Goal: Task Accomplishment & Management: Manage account settings

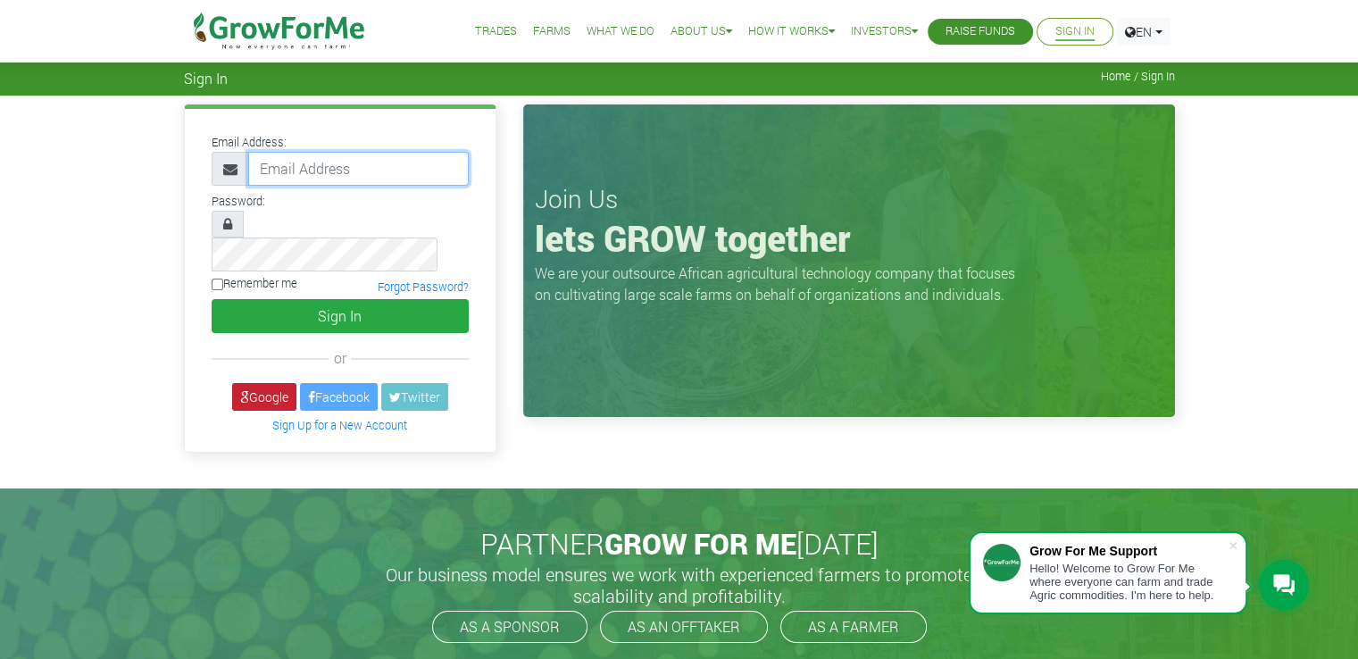
type input "dev@growforme.com"
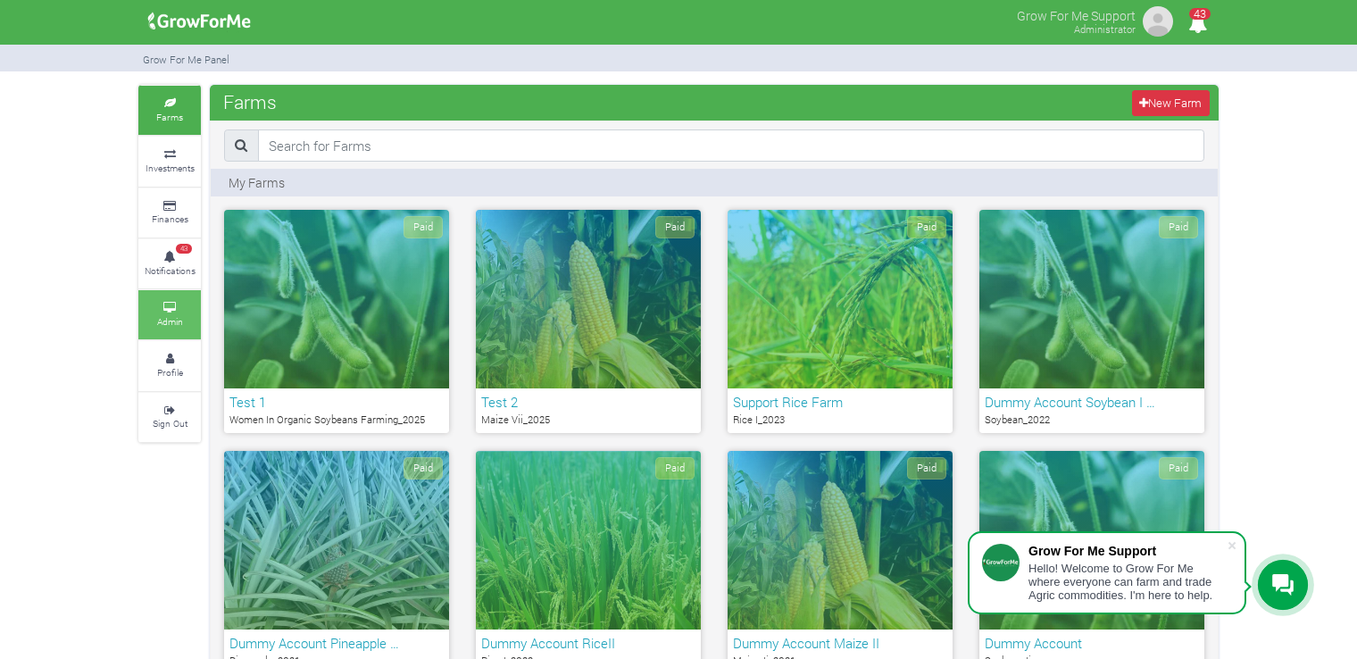
click at [179, 295] on link "Admin" at bounding box center [169, 314] width 62 height 49
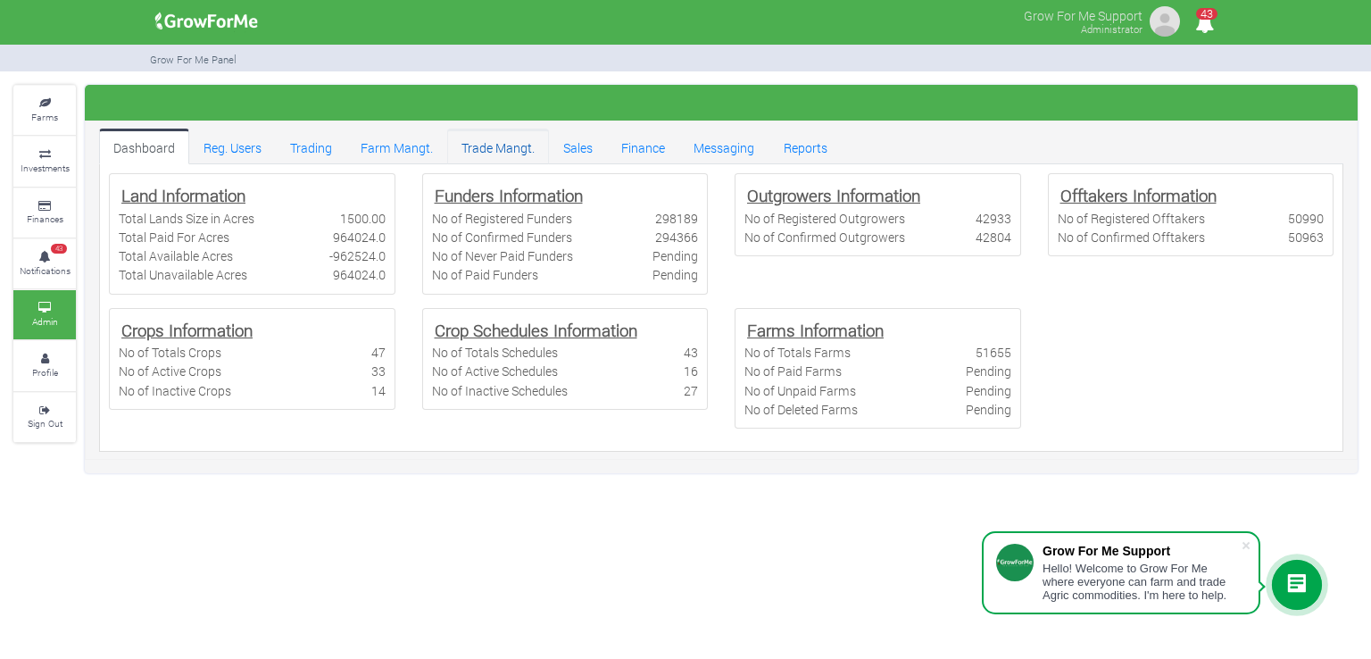
click at [457, 140] on link "Trade Mangt." at bounding box center [498, 147] width 102 height 36
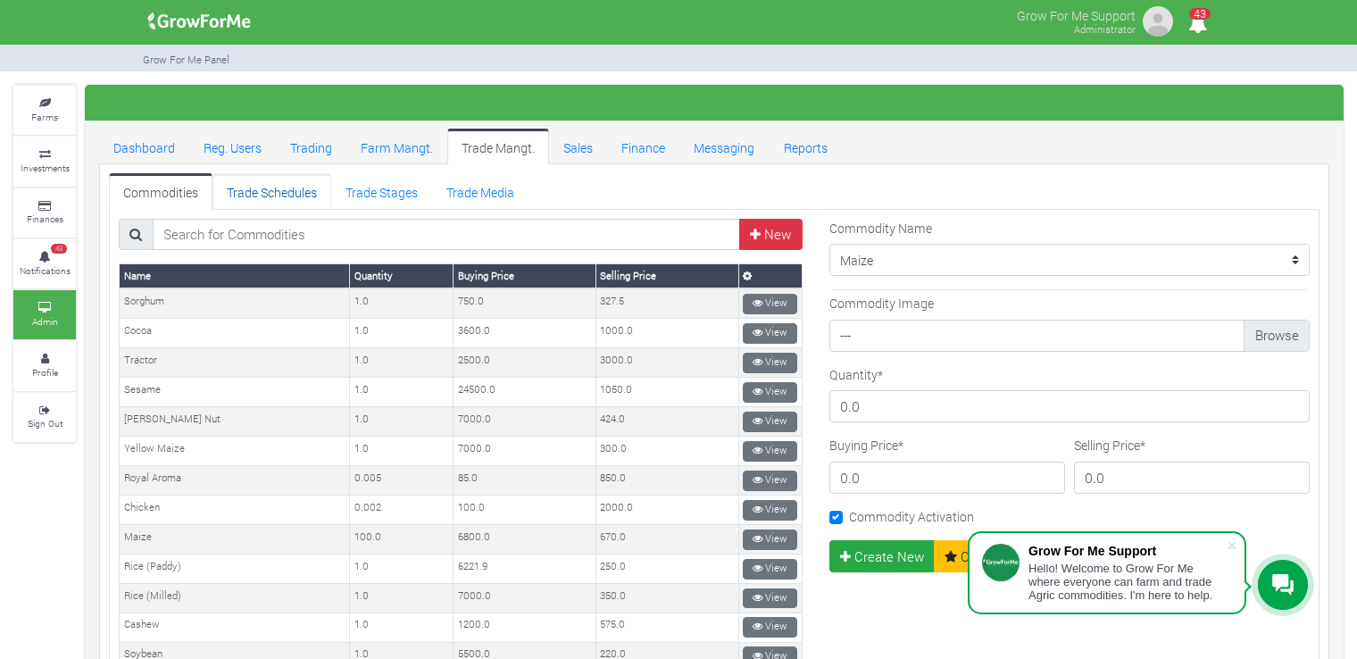
click at [307, 197] on link "Trade Schedules" at bounding box center [271, 191] width 119 height 36
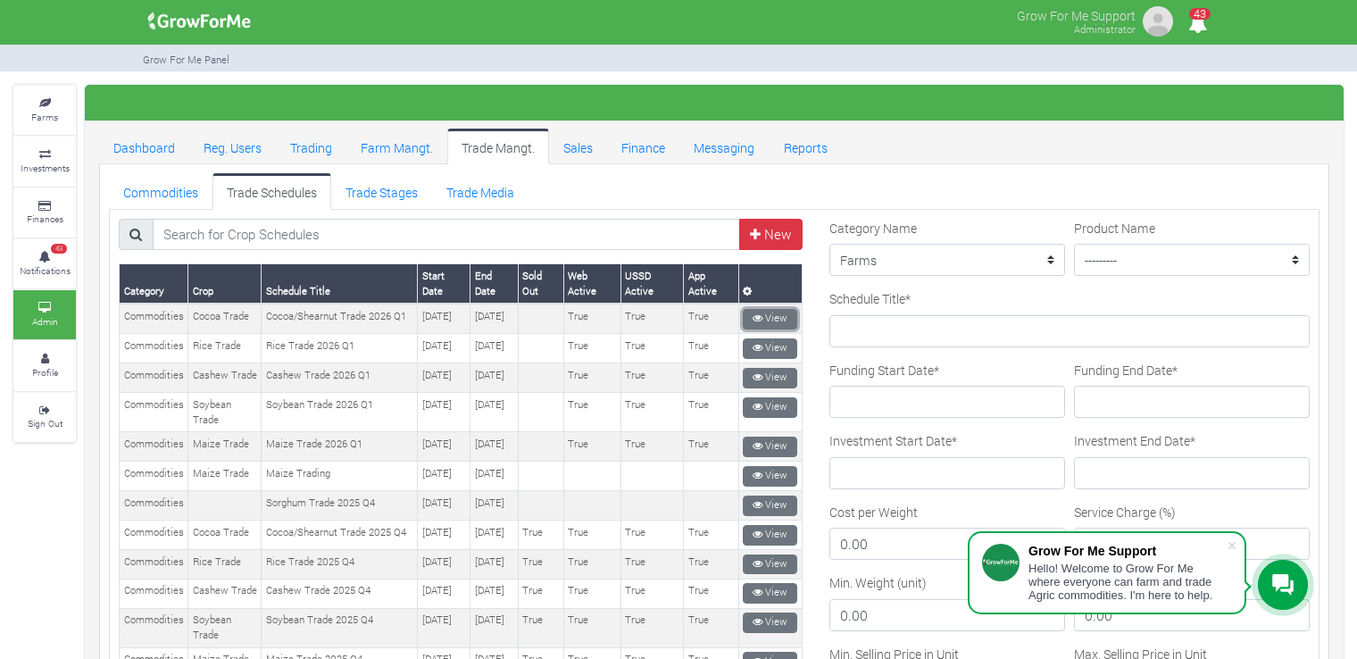
click at [768, 315] on link "View" at bounding box center [770, 319] width 54 height 21
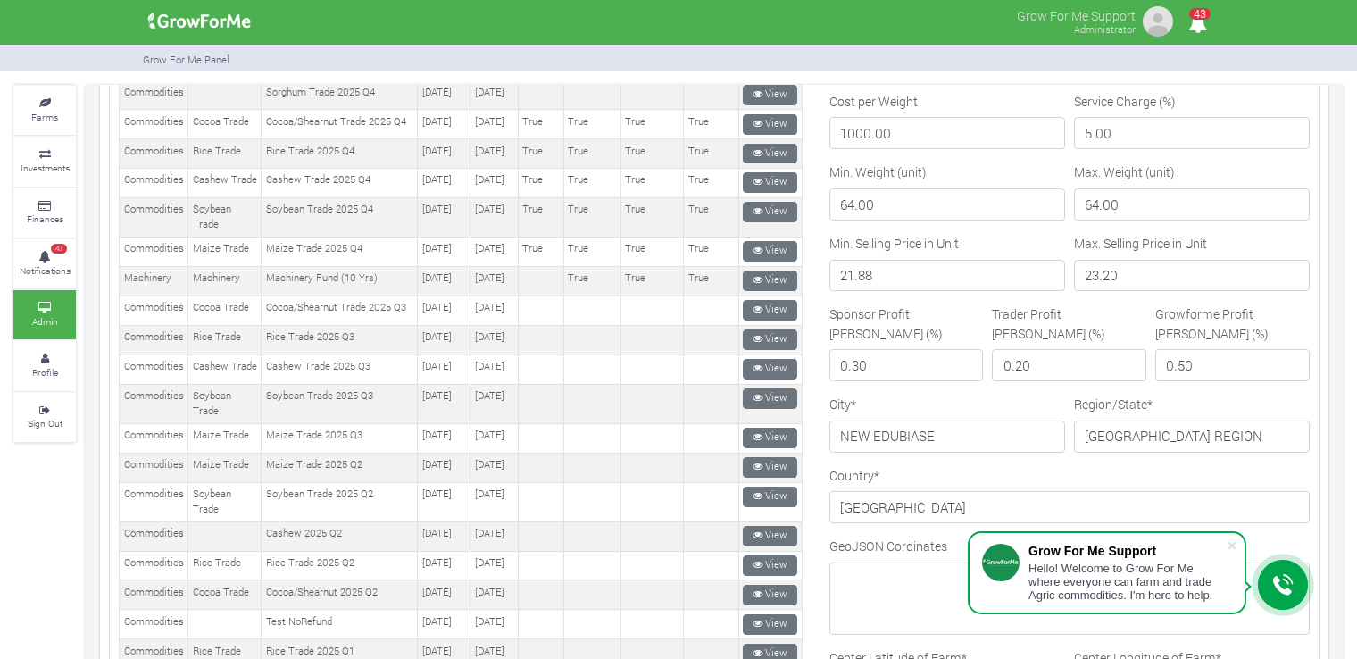
scroll to position [420, 0]
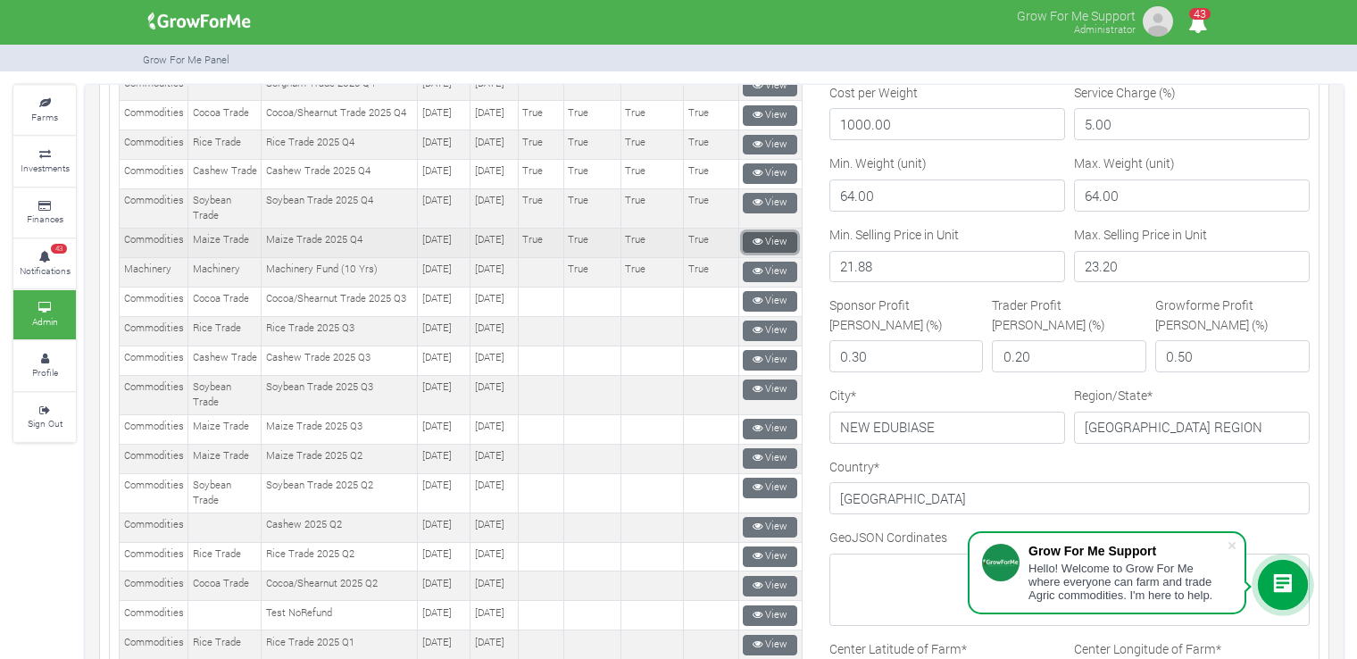
click at [765, 253] on link "View" at bounding box center [770, 242] width 54 height 21
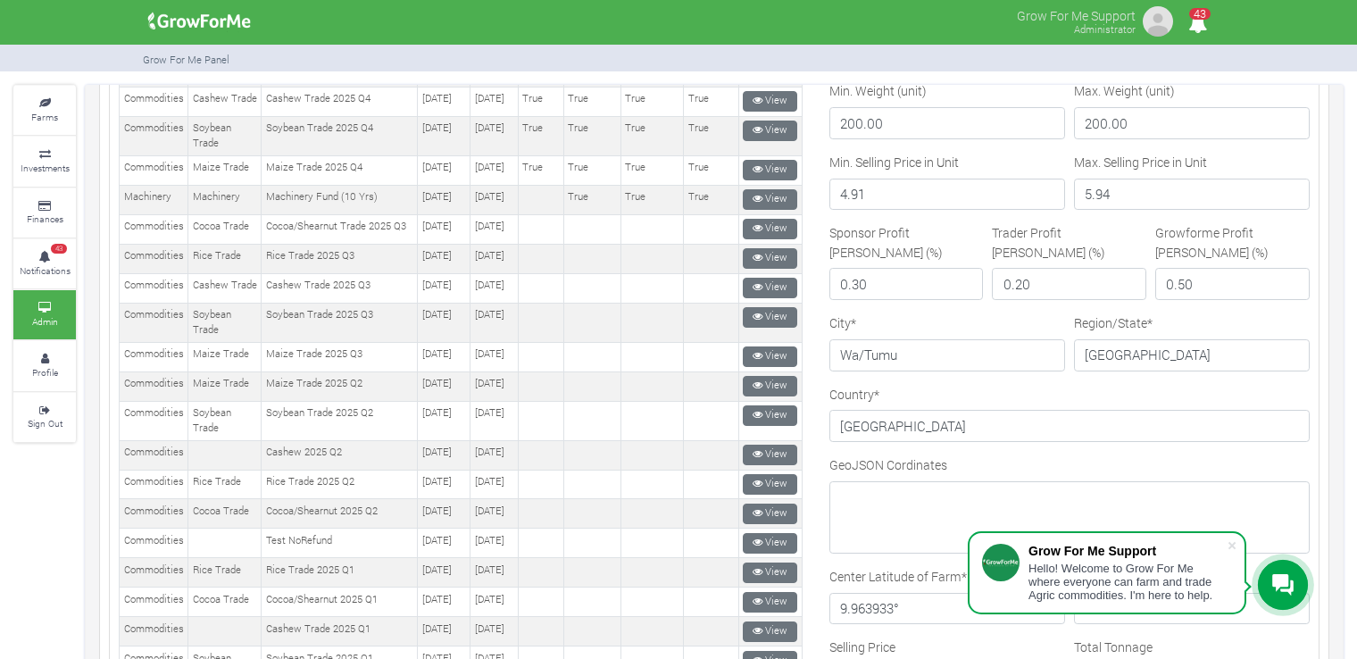
scroll to position [489, 0]
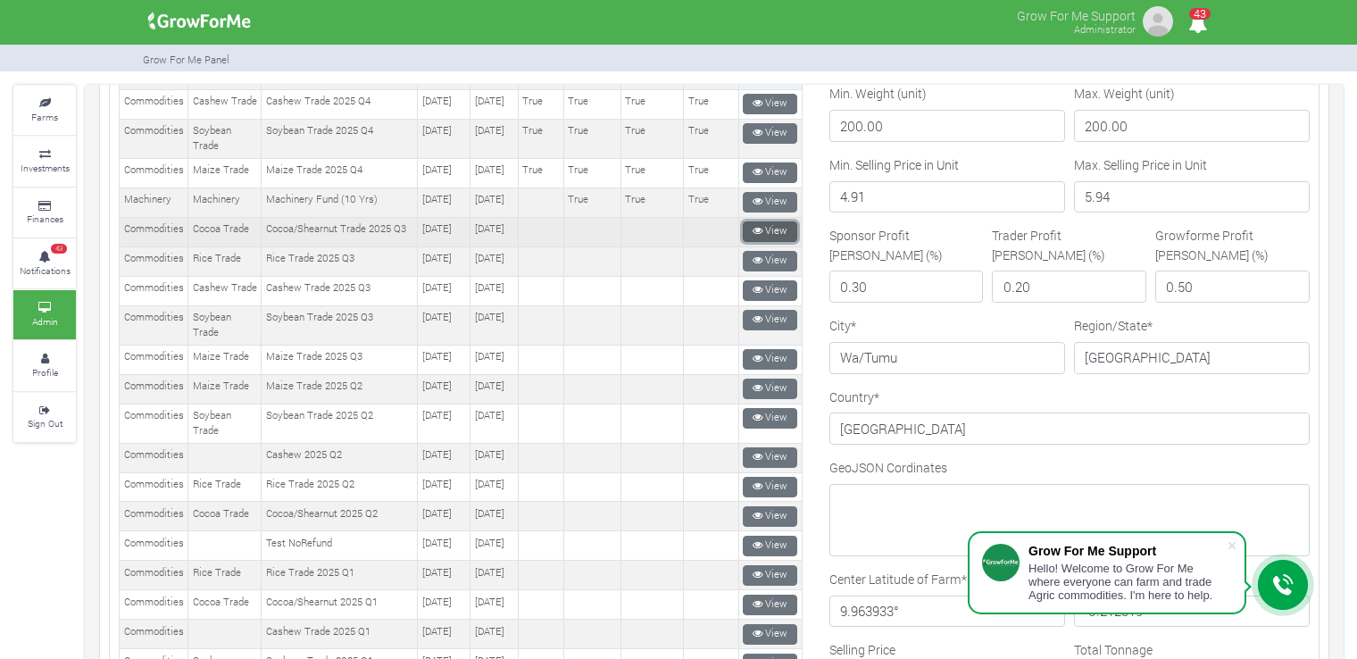
click at [768, 242] on link "View" at bounding box center [770, 231] width 54 height 21
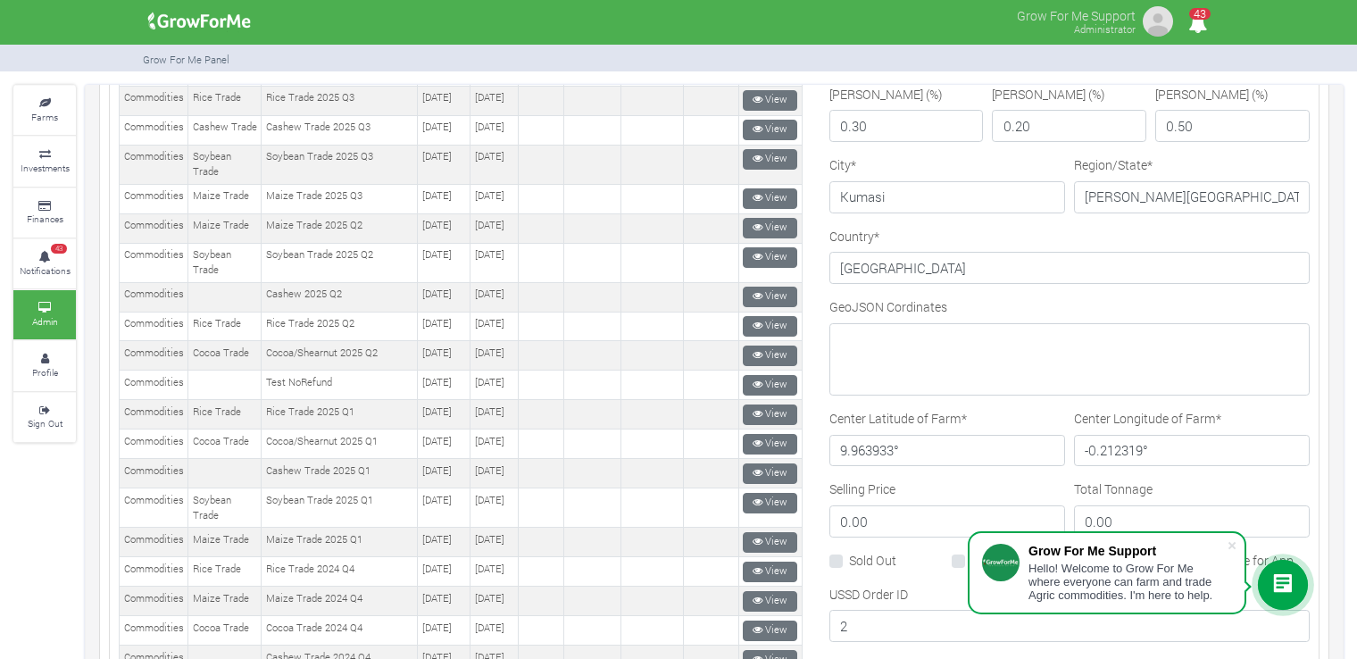
scroll to position [649, 0]
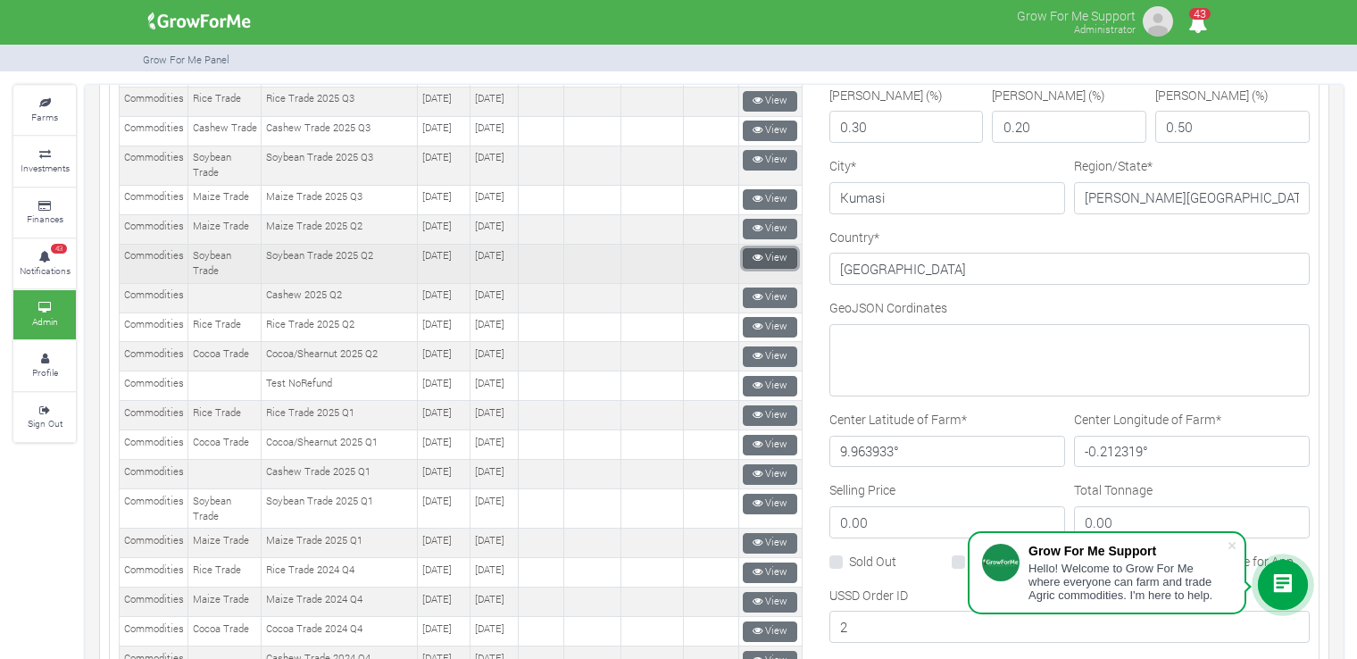
click at [754, 262] on icon at bounding box center [757, 258] width 10 height 10
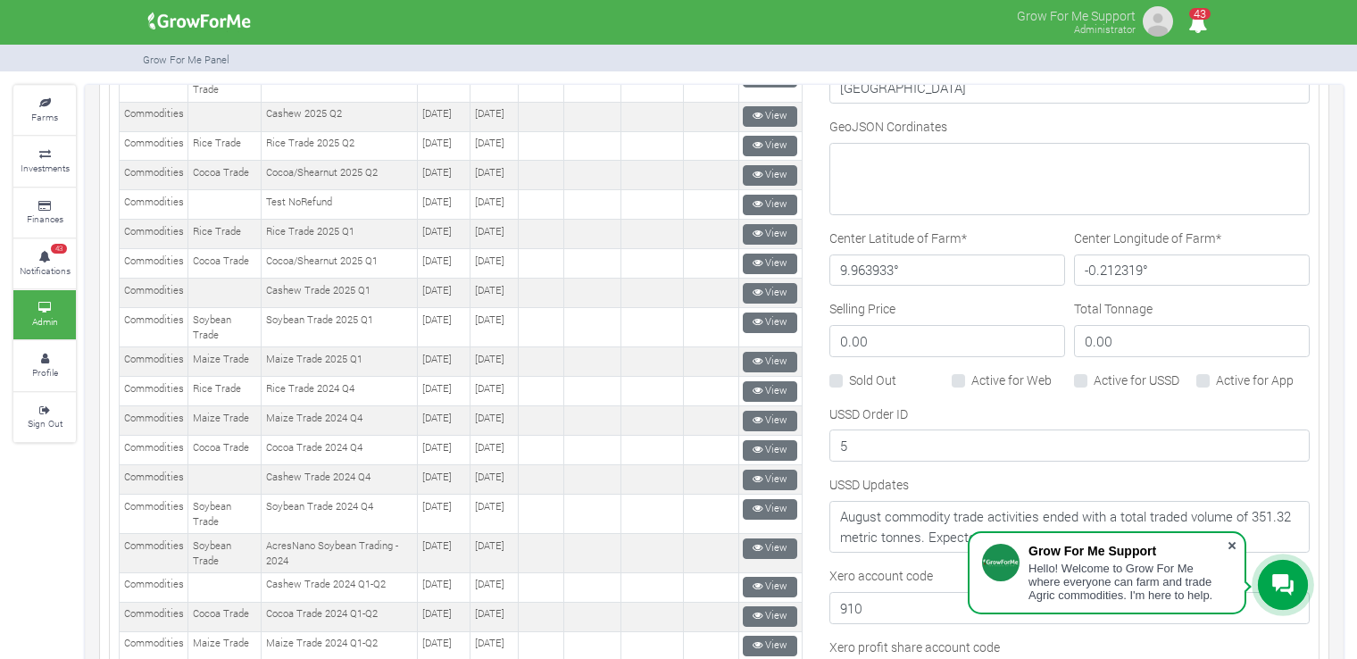
click at [1228, 540] on span at bounding box center [1232, 545] width 18 height 18
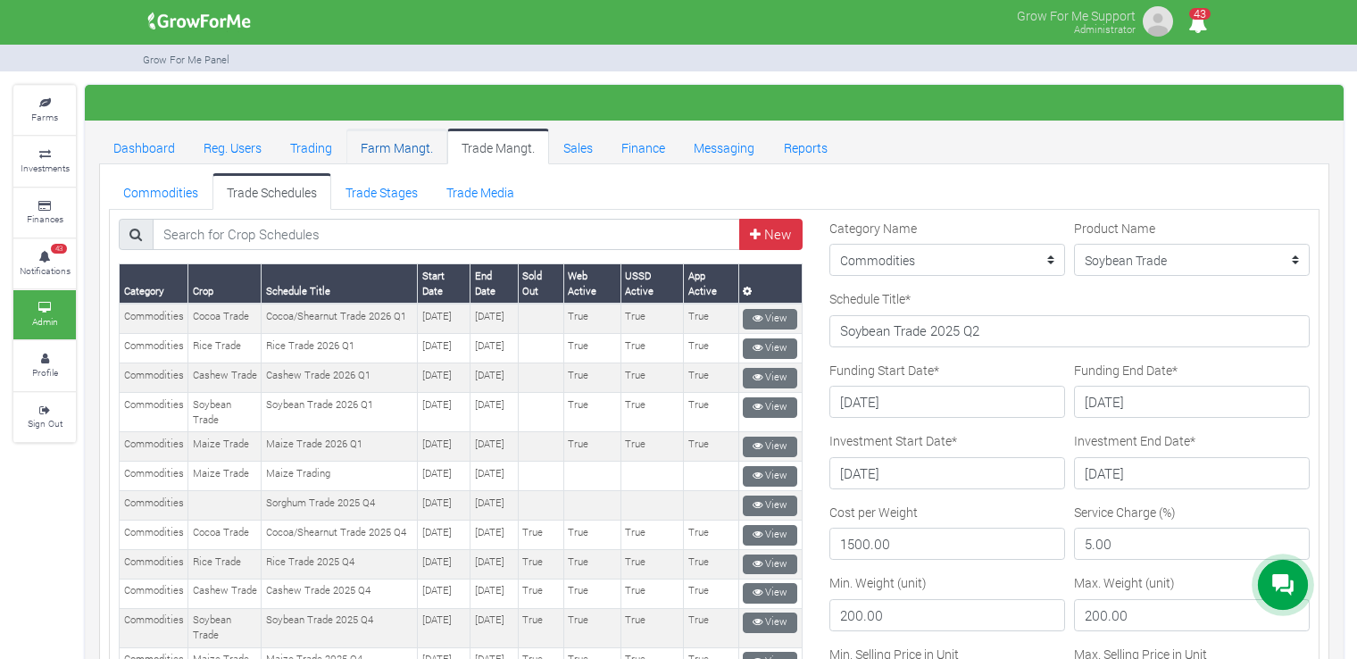
click at [407, 145] on link "Farm Mangt." at bounding box center [396, 147] width 101 height 36
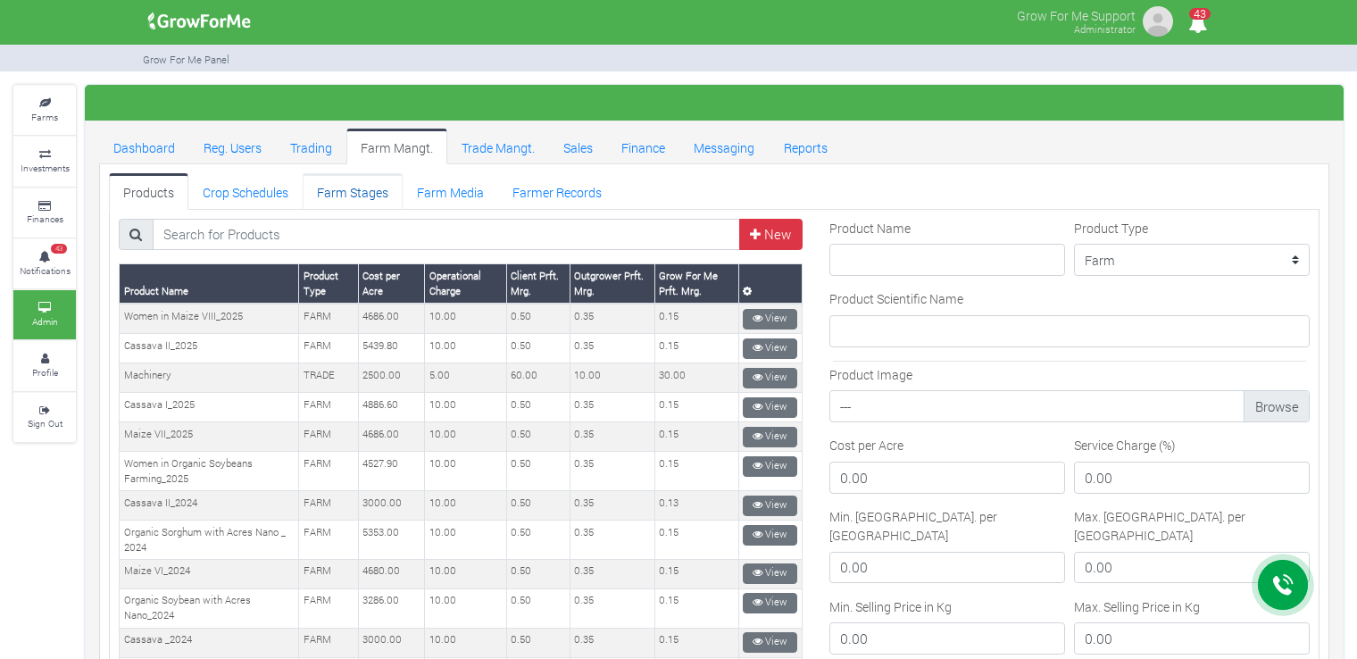
click at [395, 193] on link "Farm Stages" at bounding box center [353, 191] width 100 height 36
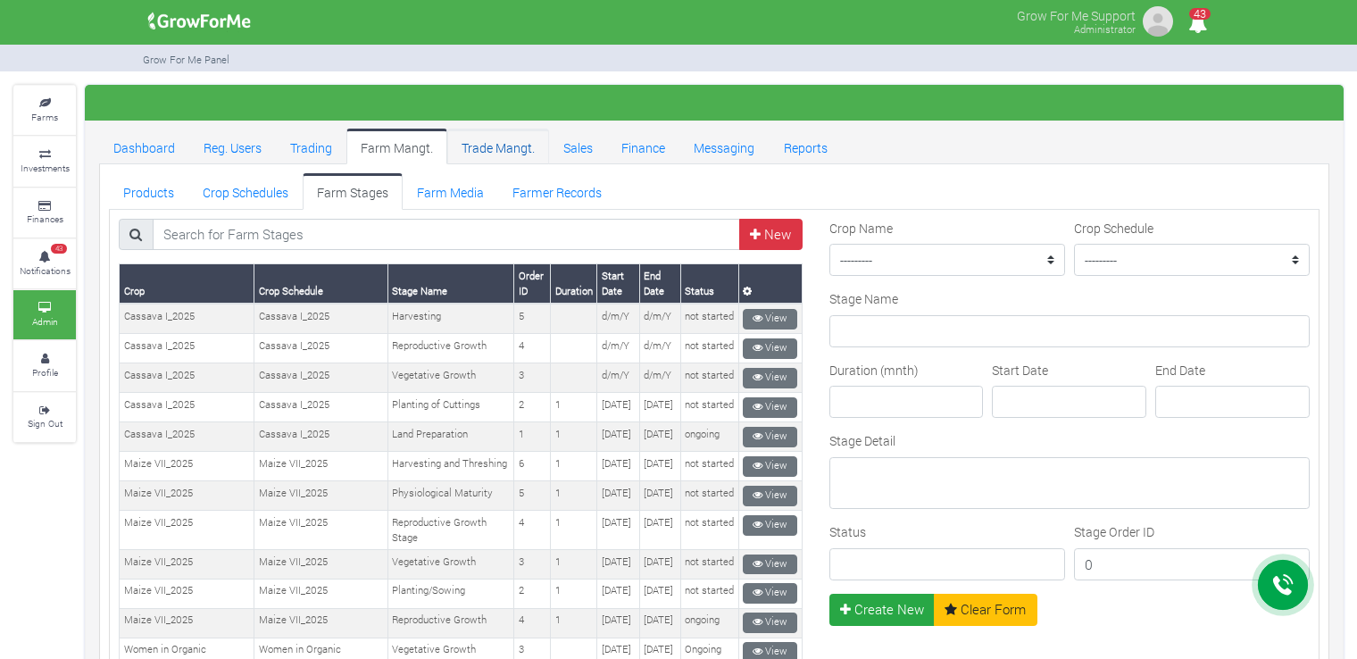
click at [499, 137] on link "Trade Mangt." at bounding box center [498, 147] width 102 height 36
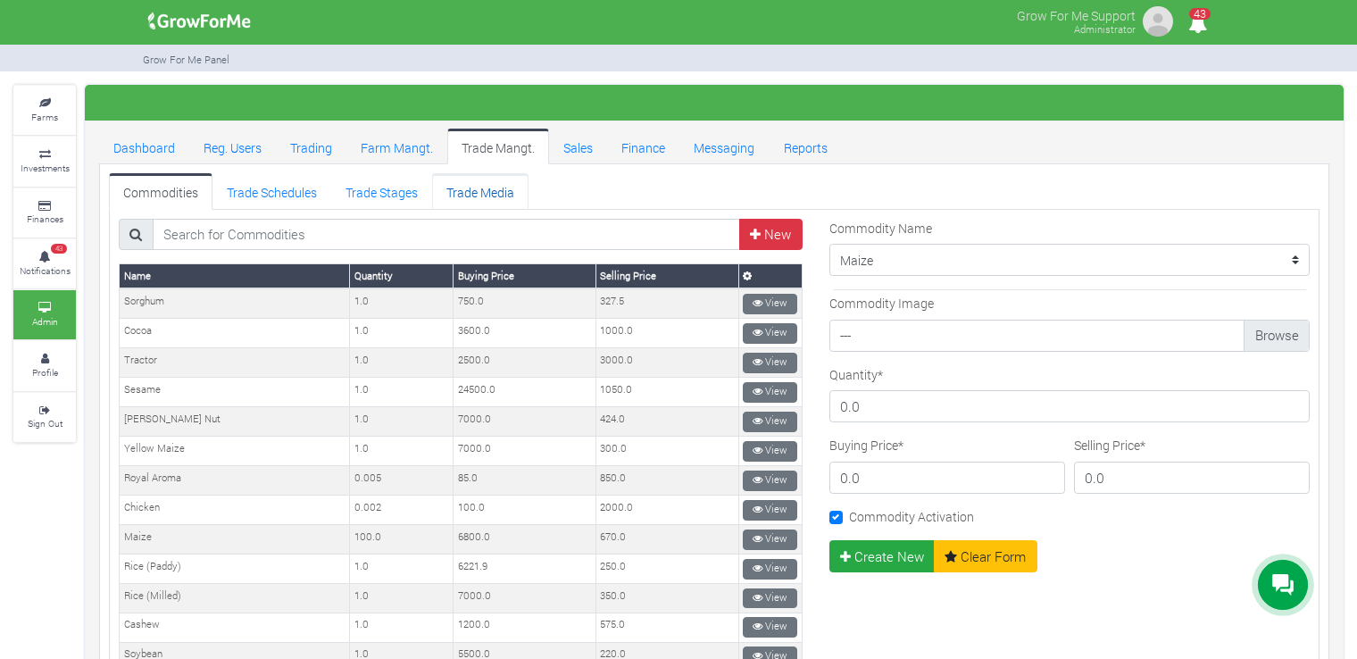
click at [476, 190] on link "Trade Media" at bounding box center [480, 191] width 96 height 36
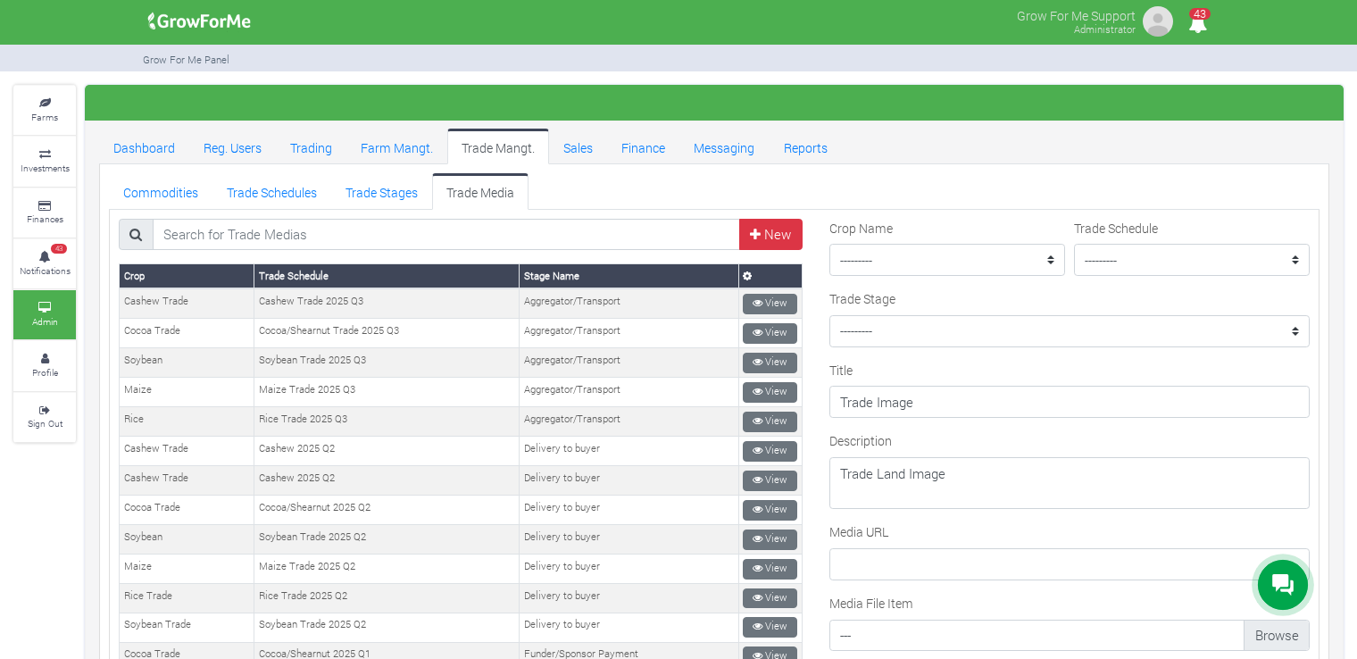
click at [764, 447] on link "View" at bounding box center [770, 451] width 54 height 21
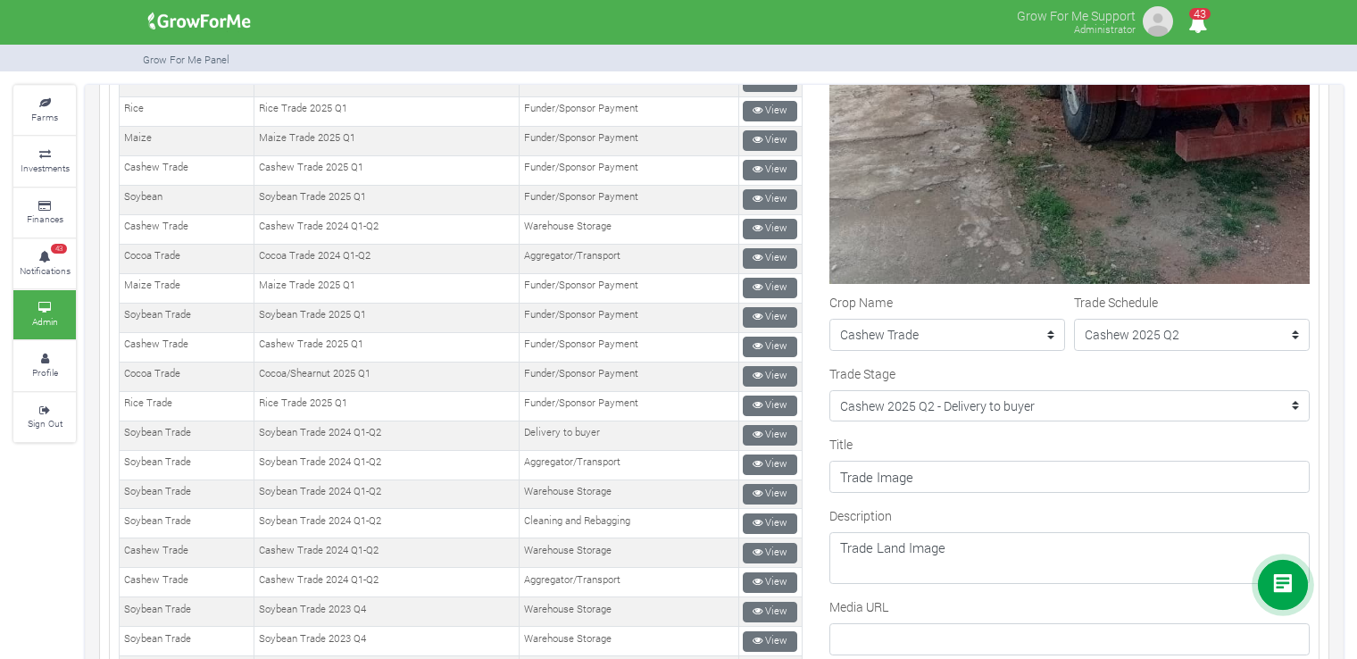
scroll to position [568, 0]
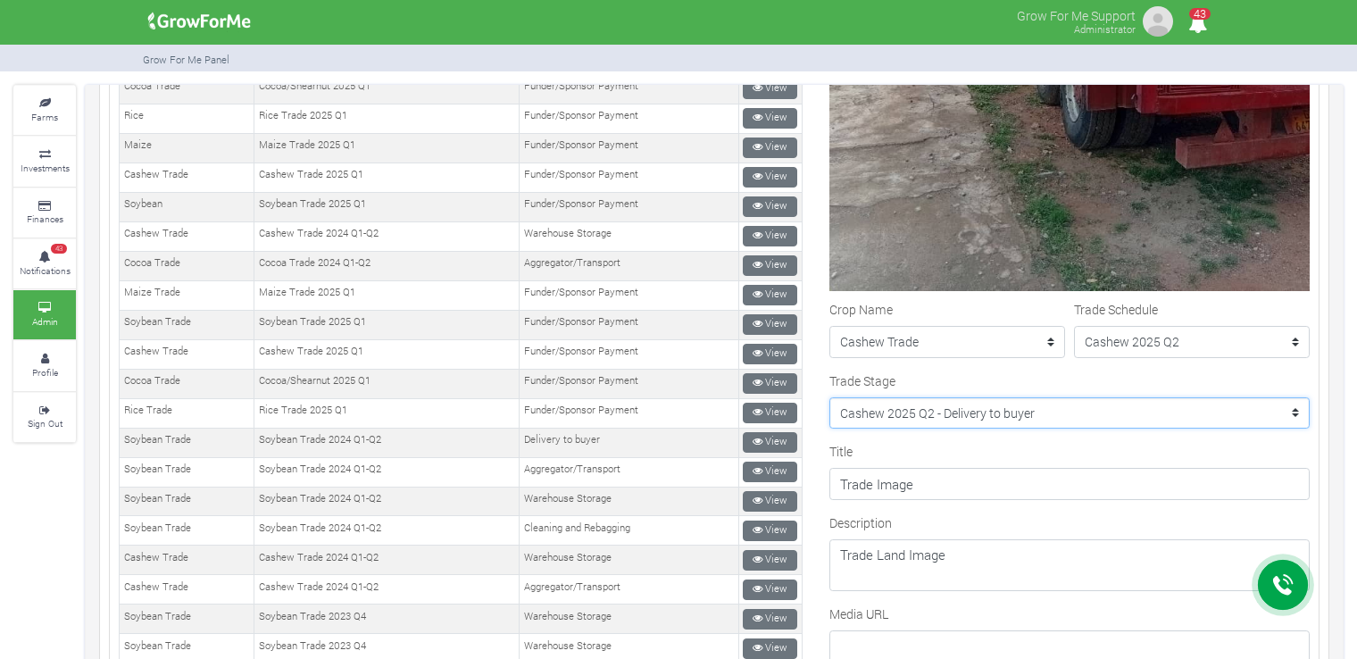
click at [956, 410] on select "--------- Cocoa Trade 2024 Q1-Q2 - Cleaning and Rebagging Coffee Trade 2021 - P…" at bounding box center [1069, 413] width 480 height 32
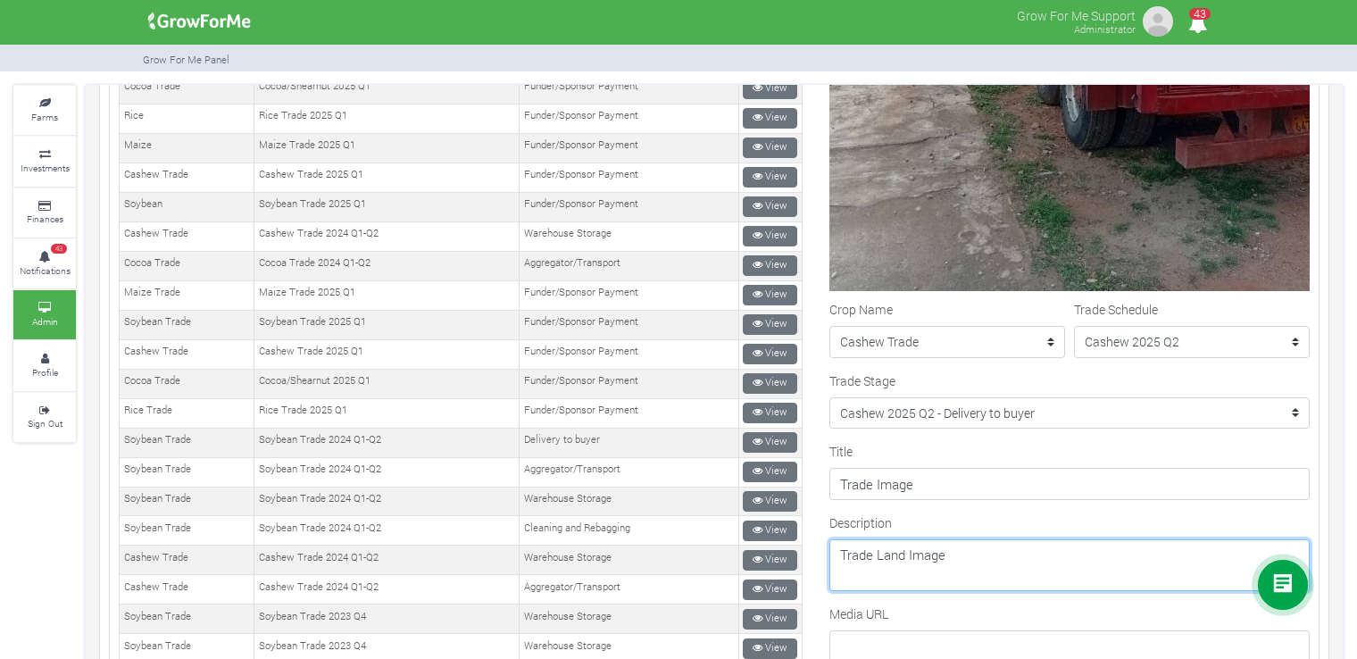
click at [925, 539] on textarea "Trade Land Image" at bounding box center [1069, 565] width 480 height 52
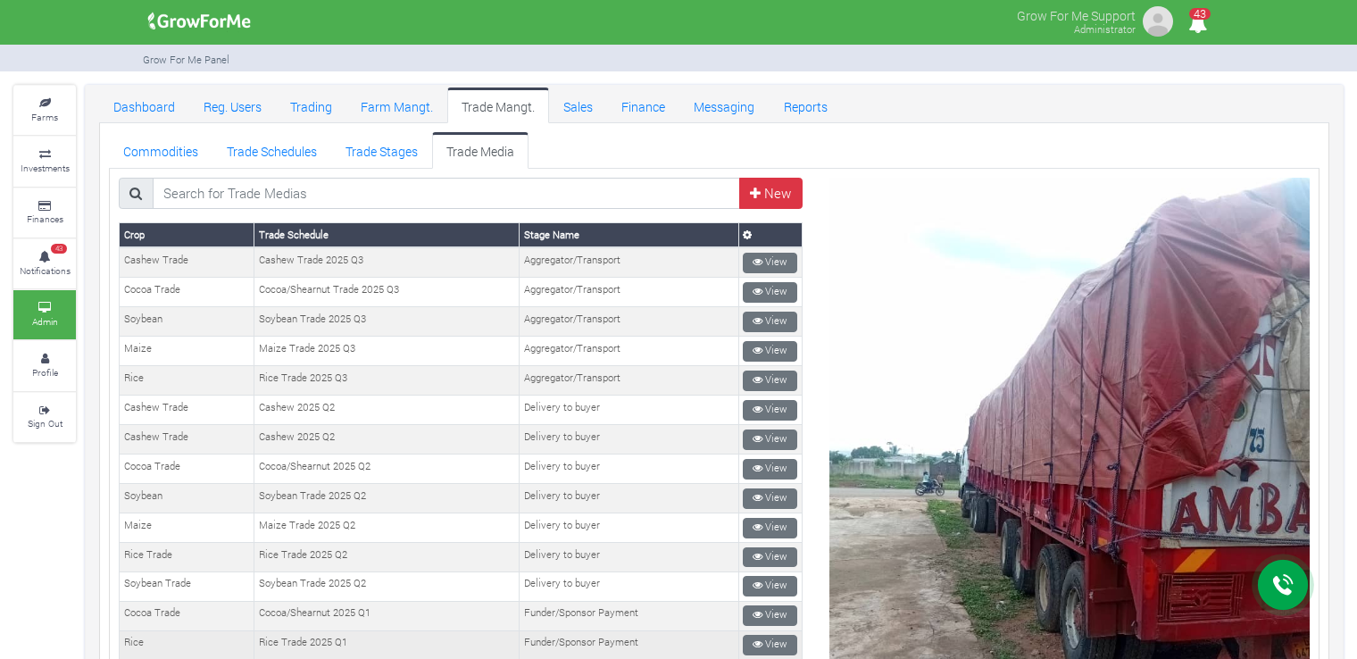
scroll to position [0, 0]
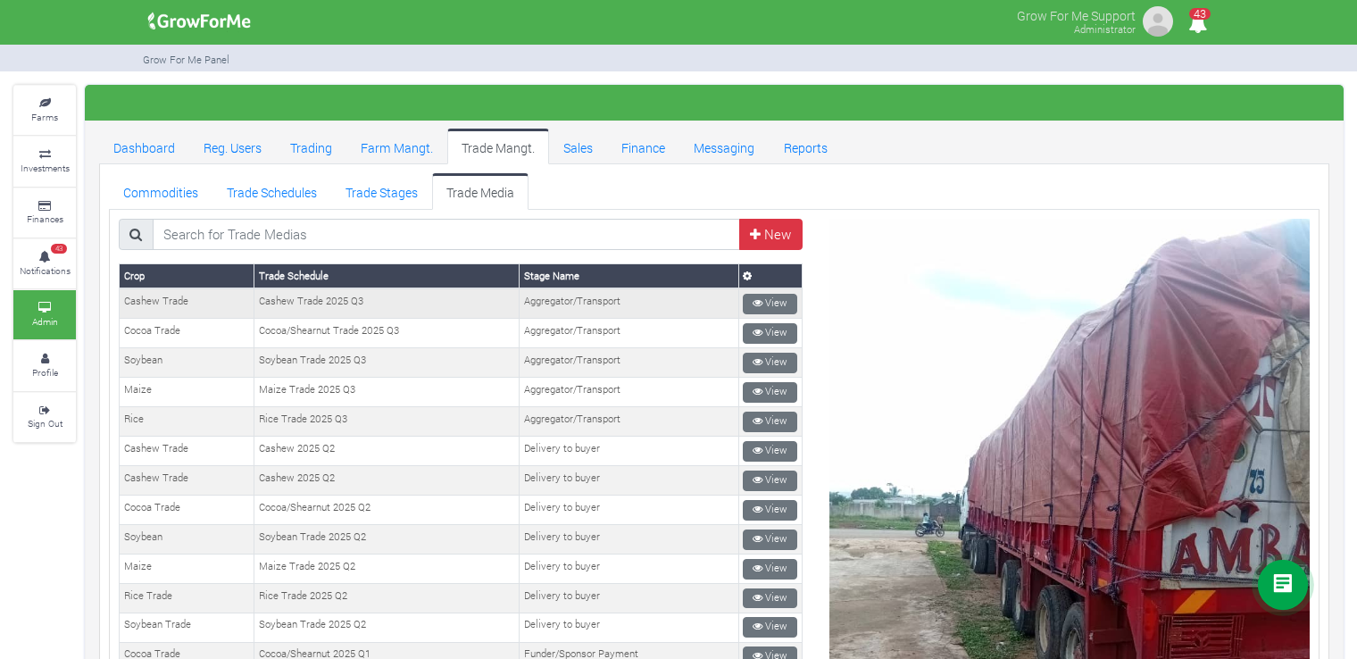
click at [770, 288] on td "View" at bounding box center [769, 302] width 63 height 29
click at [773, 295] on link "View" at bounding box center [770, 304] width 54 height 21
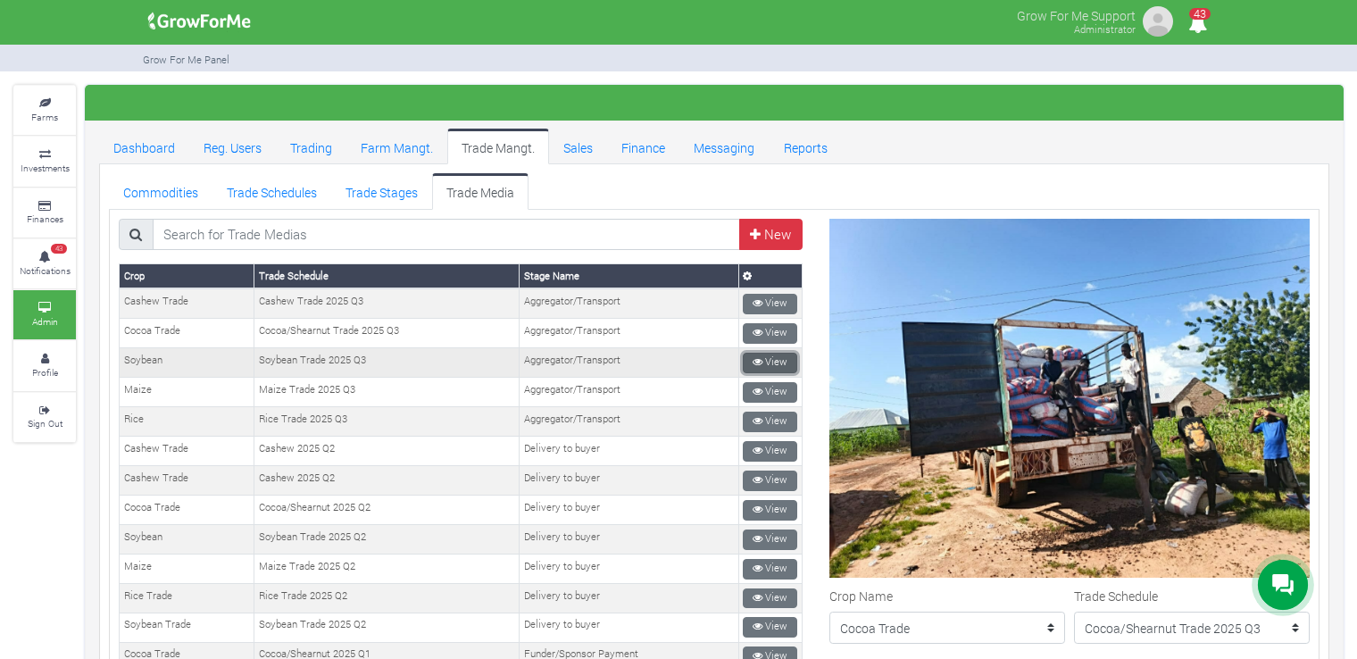
click at [772, 354] on link "View" at bounding box center [770, 363] width 54 height 21
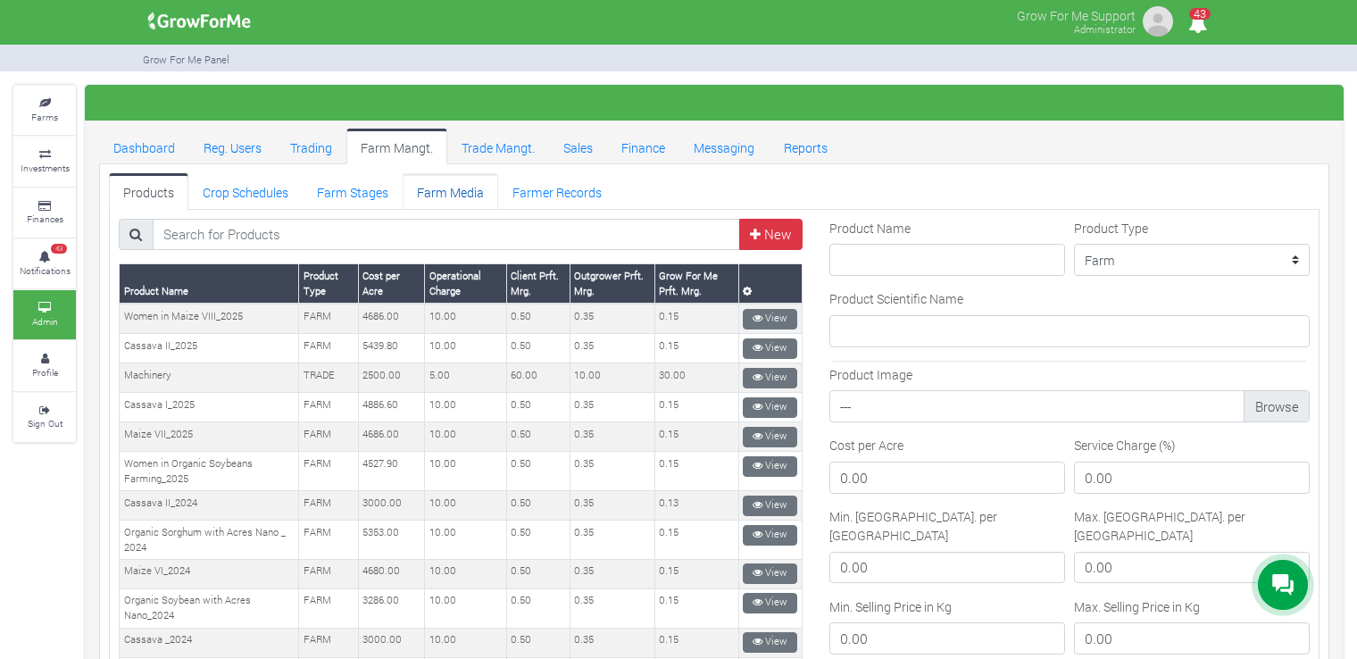
click at [445, 197] on link "Farm Media" at bounding box center [451, 191] width 96 height 36
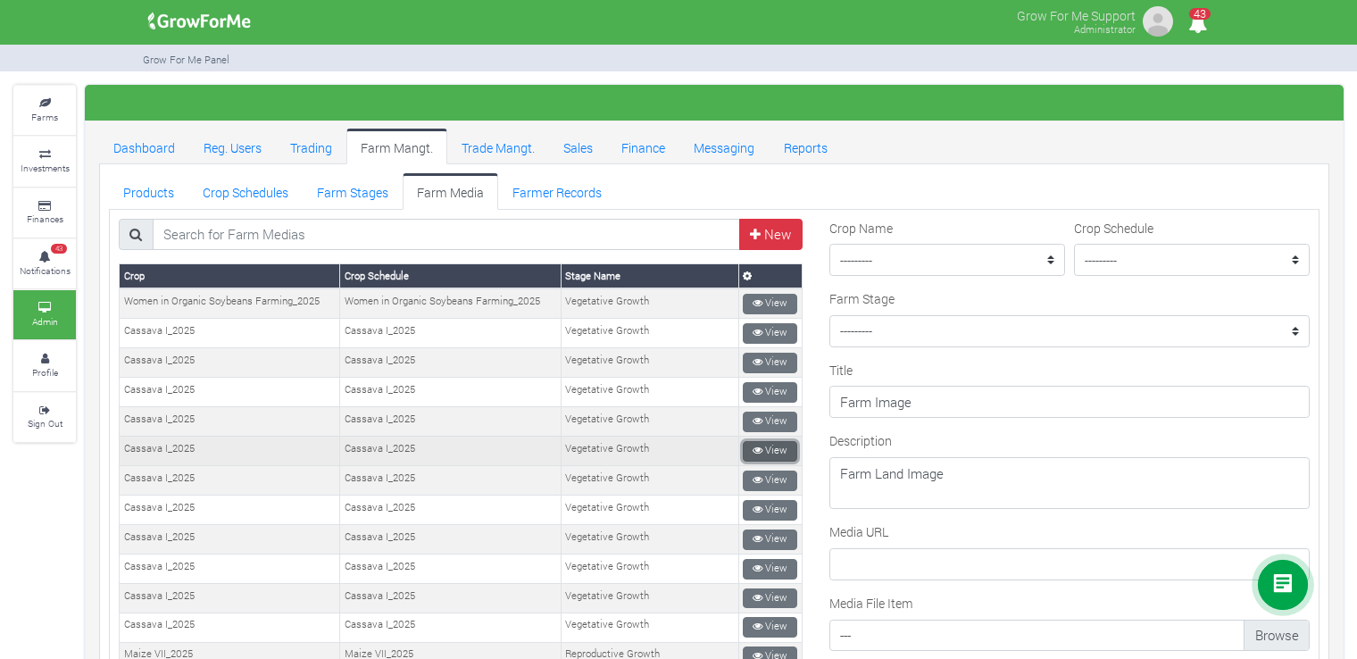
click at [777, 442] on link "View" at bounding box center [770, 451] width 54 height 21
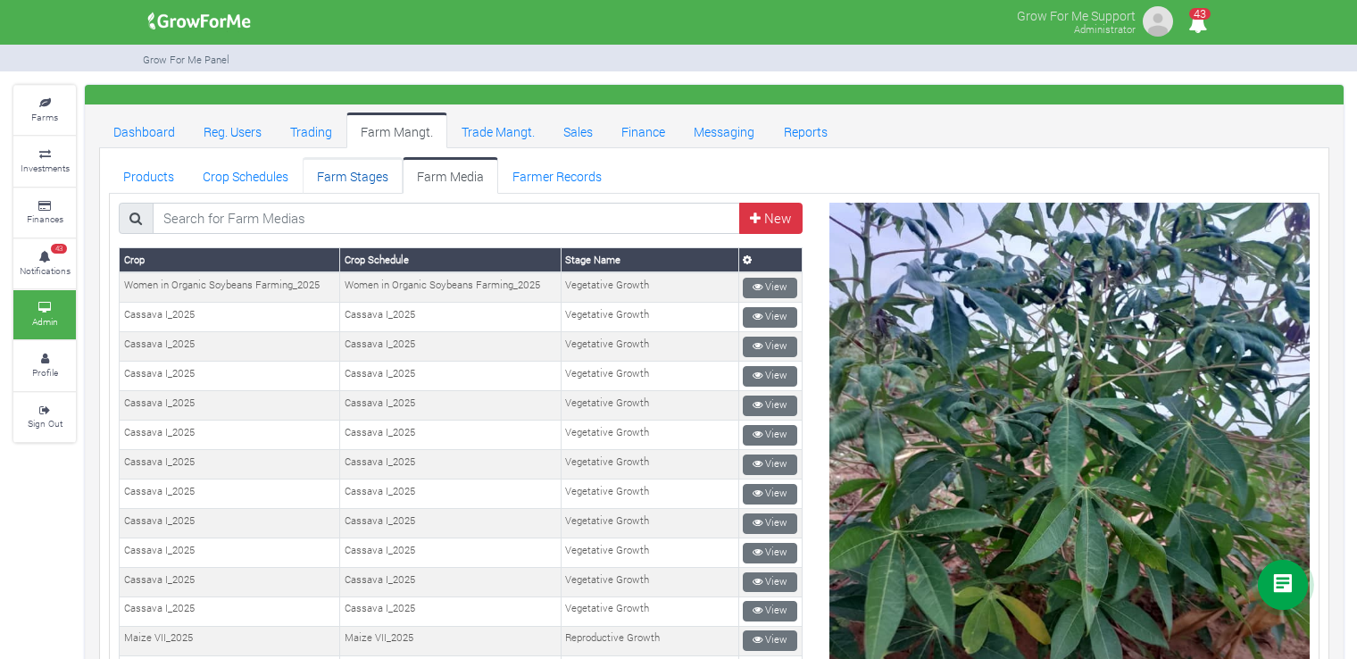
click at [361, 169] on link "Farm Stages" at bounding box center [353, 175] width 100 height 36
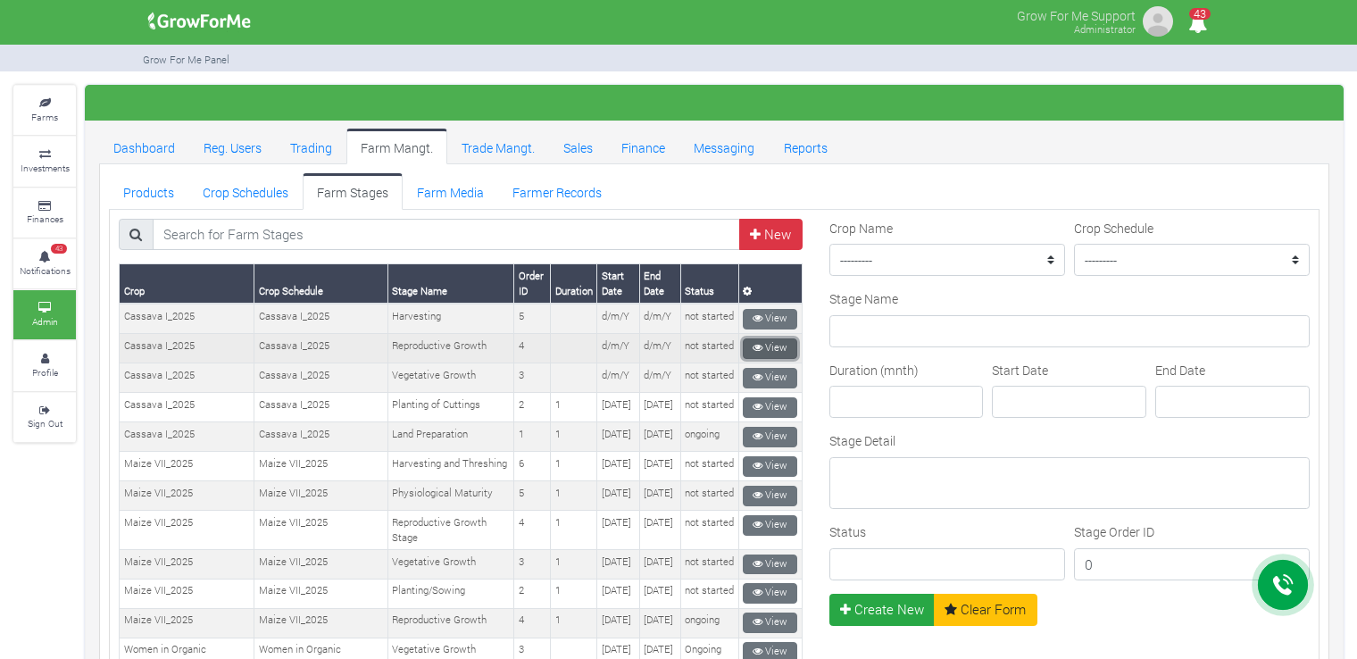
click at [769, 338] on link "View" at bounding box center [770, 348] width 54 height 21
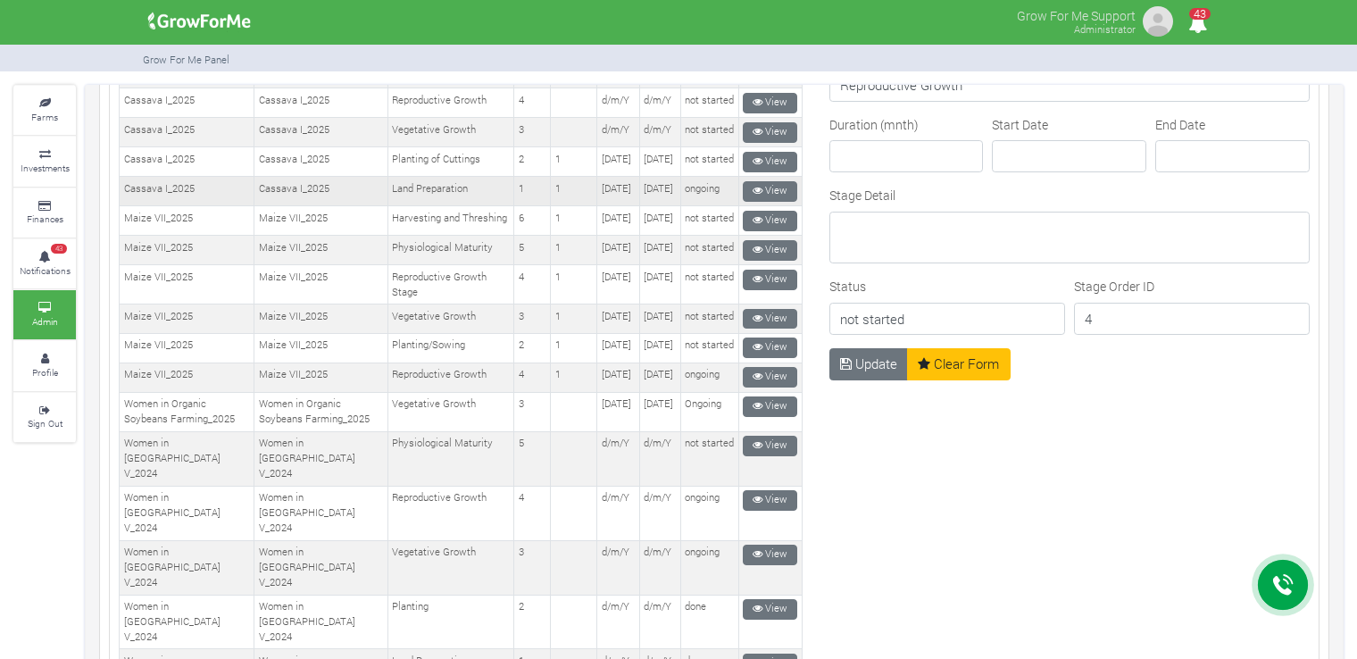
scroll to position [246, 0]
click at [752, 191] on icon at bounding box center [757, 190] width 10 height 10
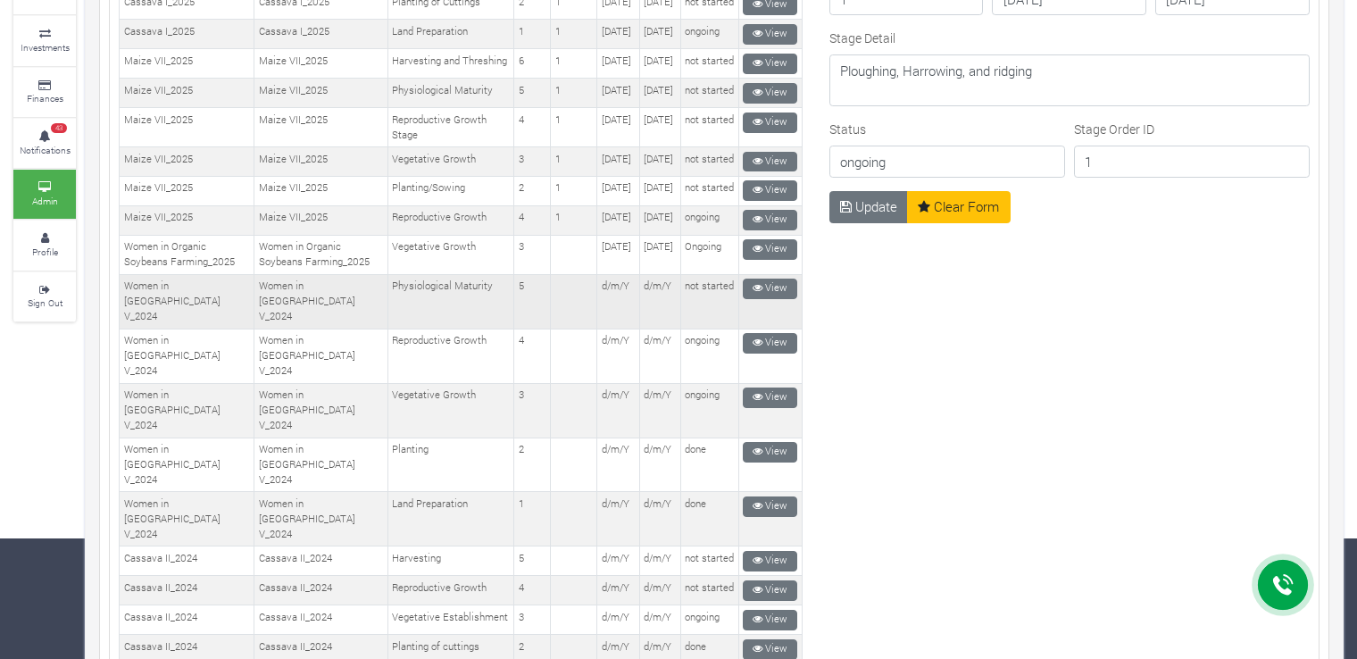
scroll to position [281, 0]
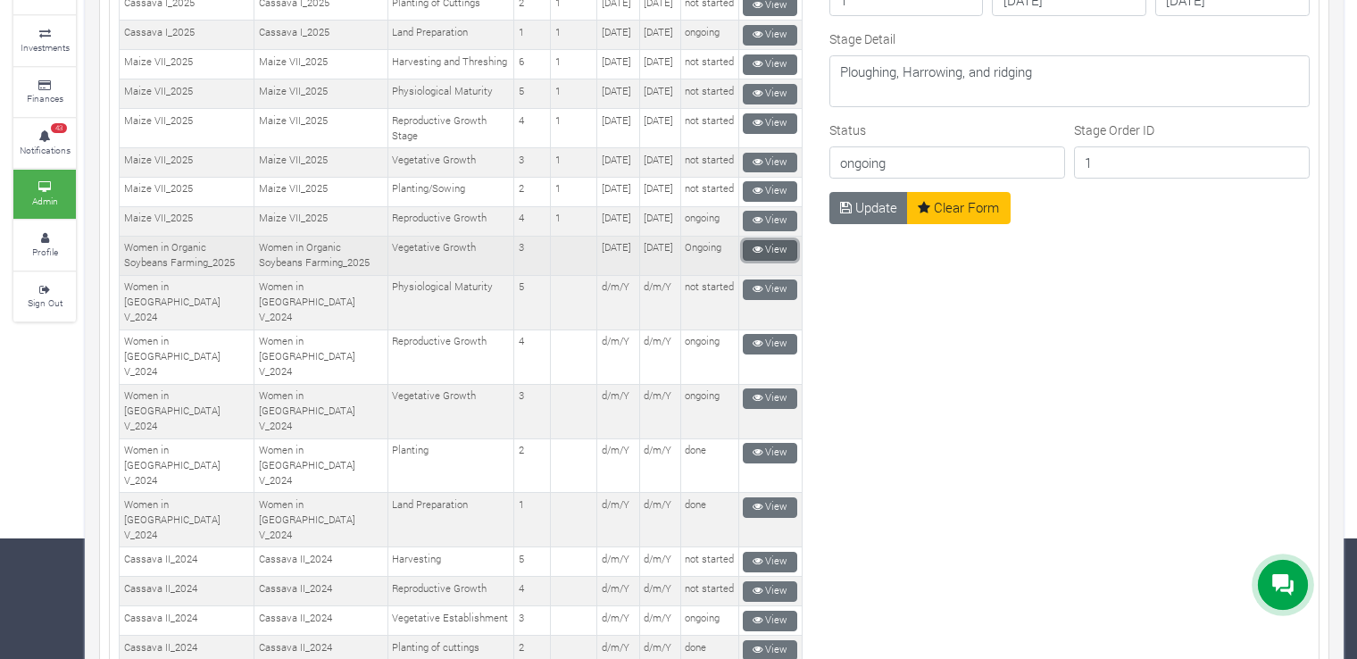
click at [755, 261] on link "View" at bounding box center [770, 250] width 54 height 21
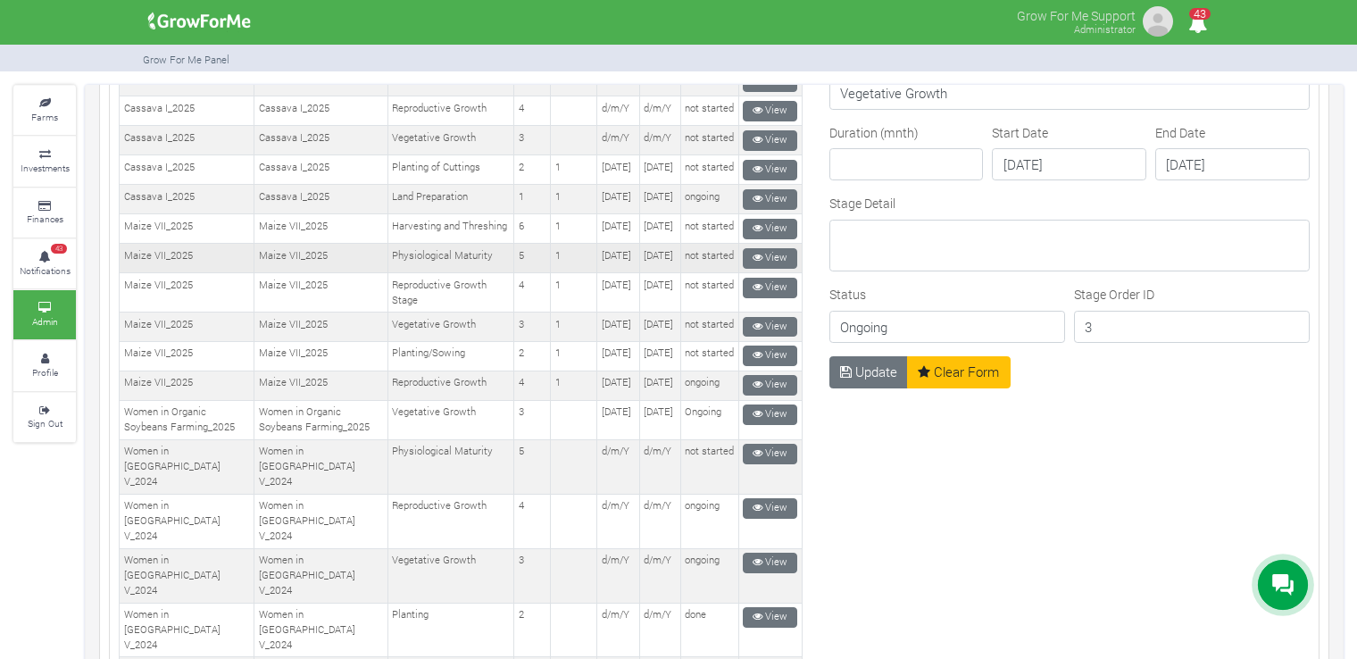
scroll to position [238, 0]
click at [753, 395] on link "View" at bounding box center [770, 384] width 54 height 21
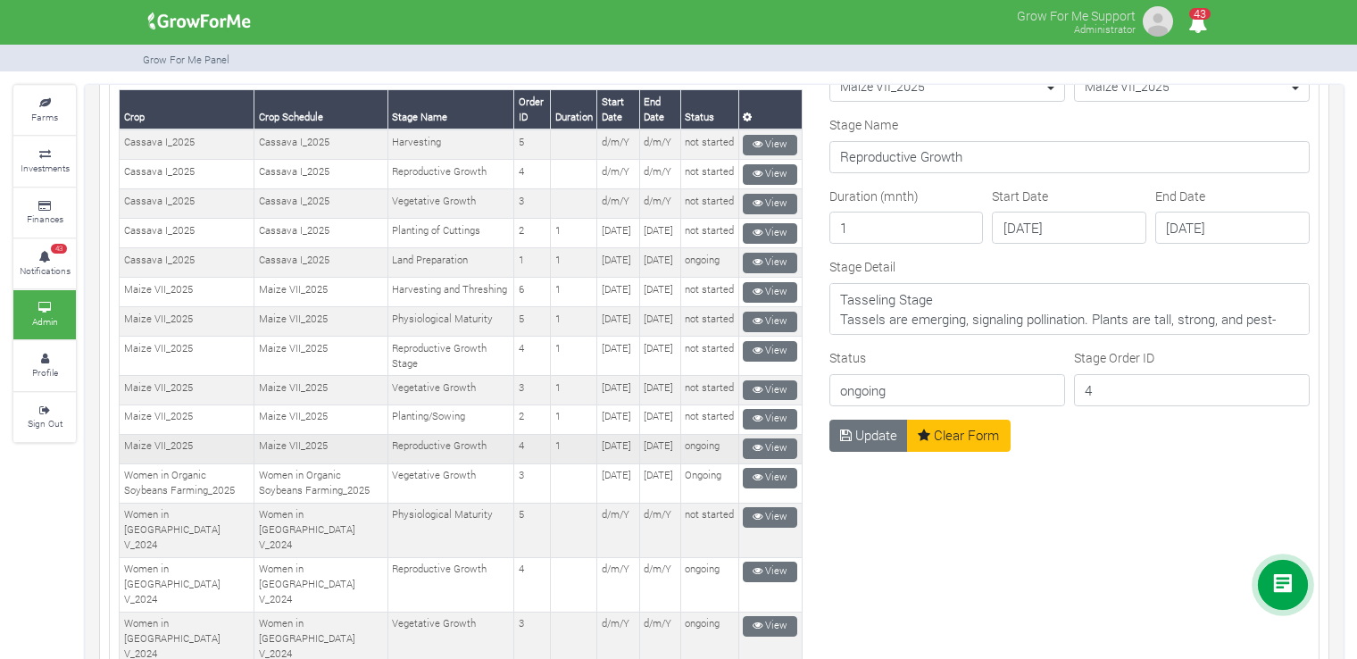
scroll to position [166, 0]
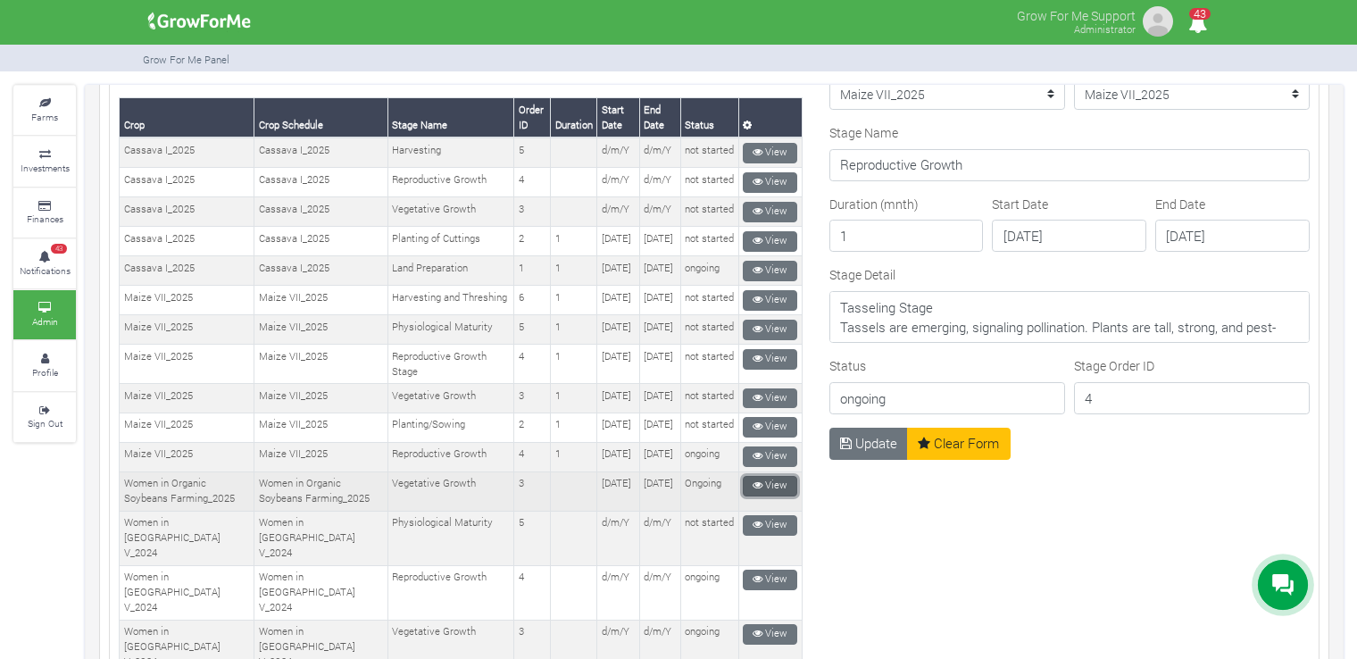
click at [775, 496] on link "View" at bounding box center [770, 486] width 54 height 21
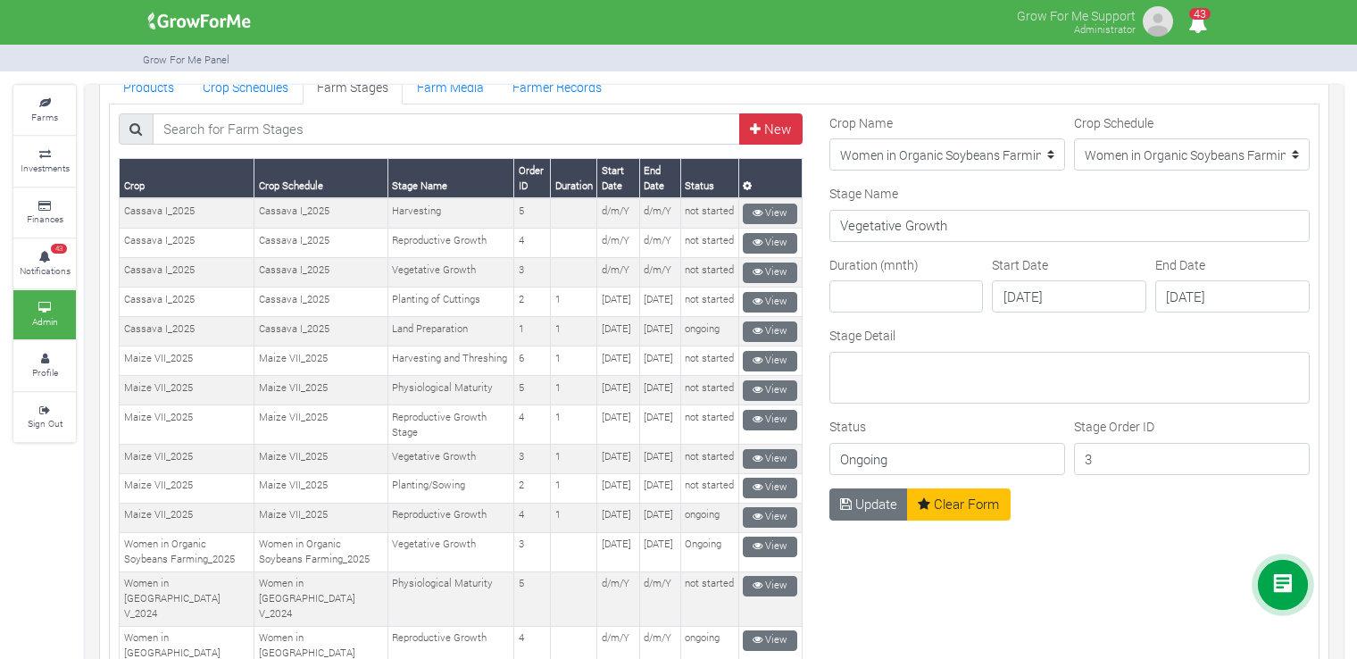
scroll to position [106, 0]
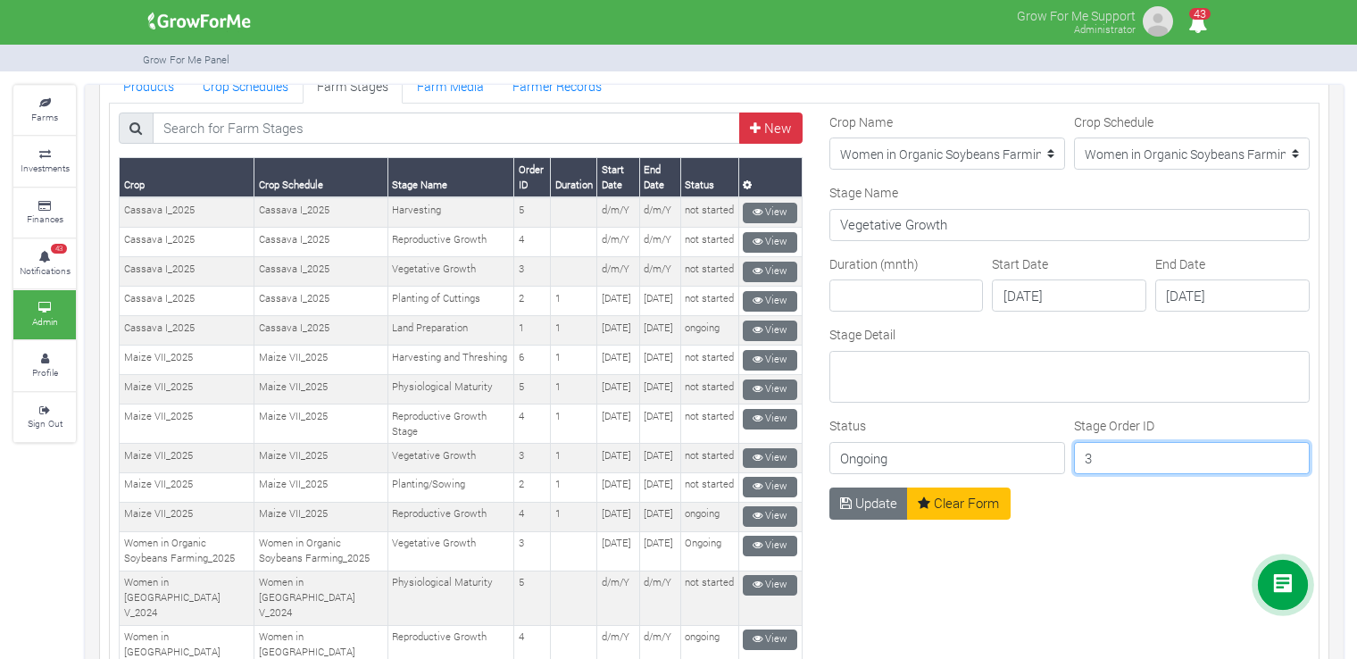
click at [1095, 449] on input "3" at bounding box center [1192, 458] width 236 height 32
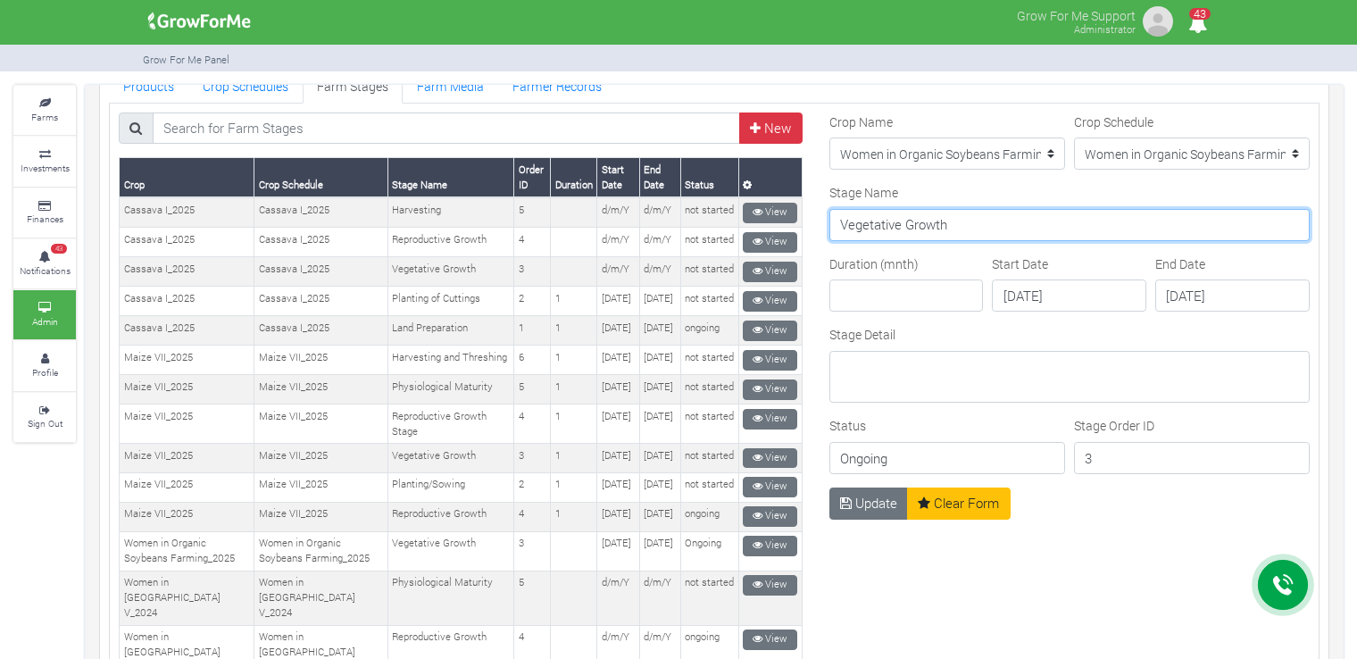
click at [950, 219] on input "Vegetative Growth" at bounding box center [1069, 225] width 480 height 32
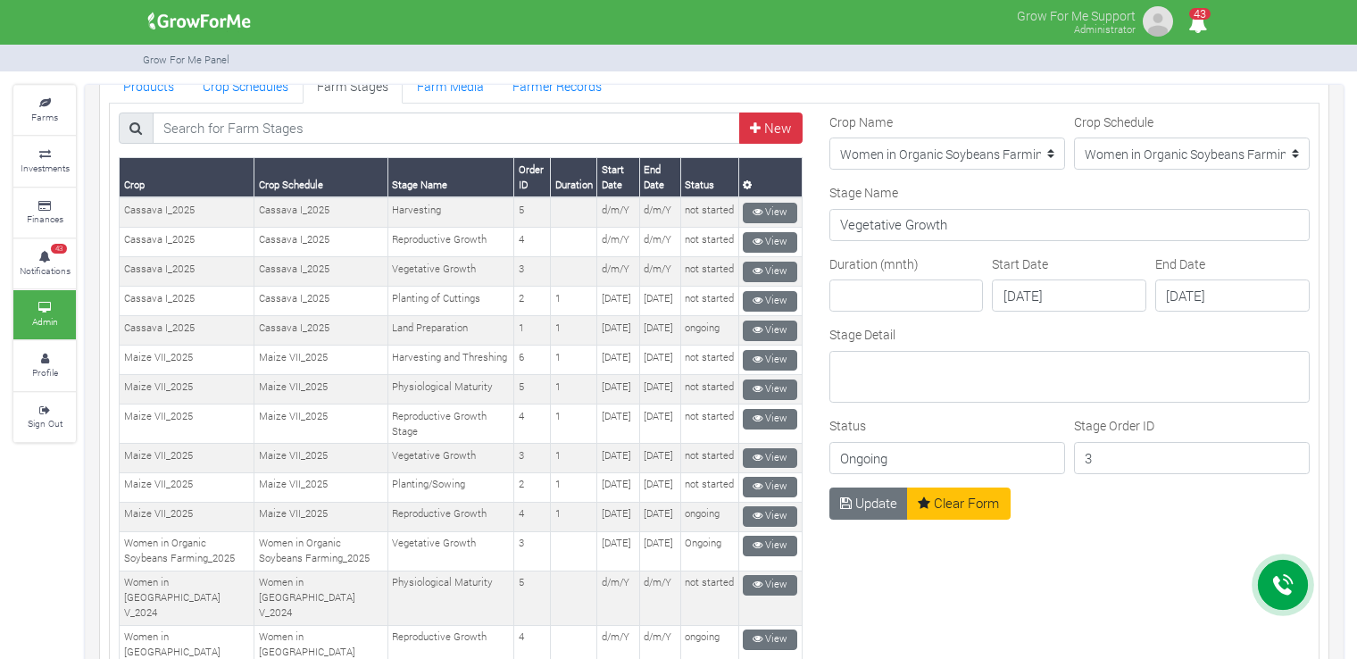
click at [907, 112] on div "Crop Name --------- Maize II_2021 Maize Trade Women in [GEOGRAPHIC_DATA] Farmin…" at bounding box center [947, 141] width 236 height 58
